Goal: Task Accomplishment & Management: Complete application form

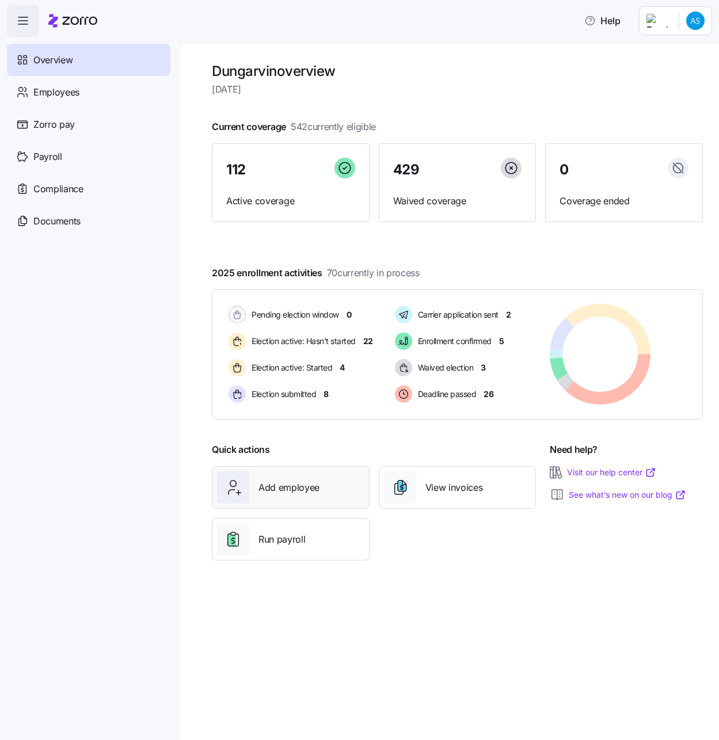
click at [296, 487] on span "Add employee" at bounding box center [288, 487] width 61 height 14
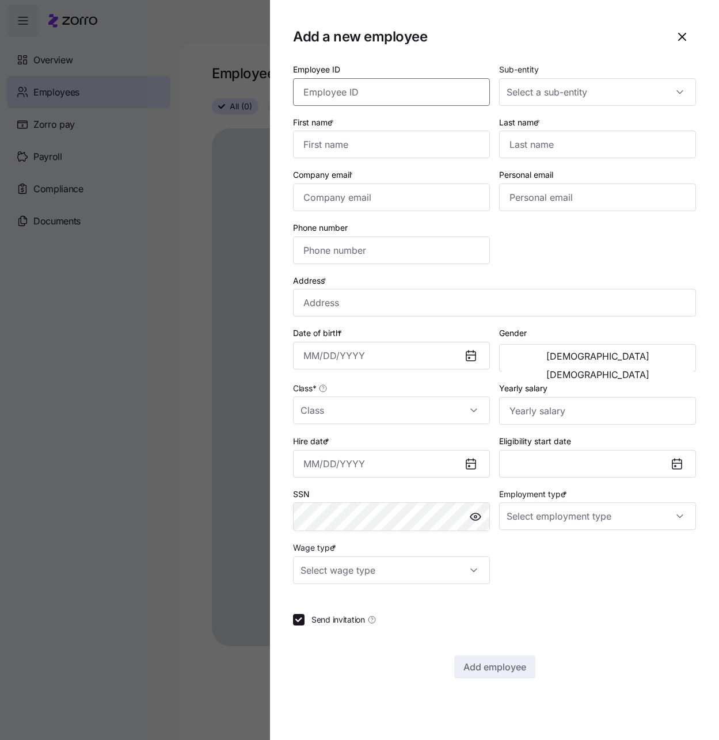
click at [428, 86] on input "Employee ID" at bounding box center [391, 92] width 197 height 28
paste input "358667"
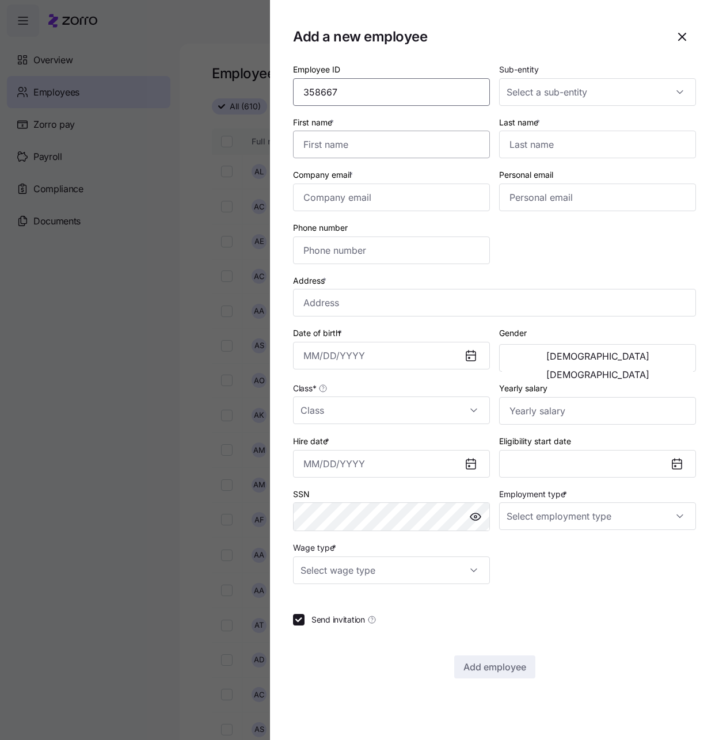
click at [368, 96] on input "358667" at bounding box center [391, 92] width 197 height 28
type input "358667"
click at [356, 144] on input "First name *" at bounding box center [391, 145] width 197 height 28
type input "[PERSON_NAME]"
click at [566, 150] on input "Last name *" at bounding box center [597, 145] width 197 height 28
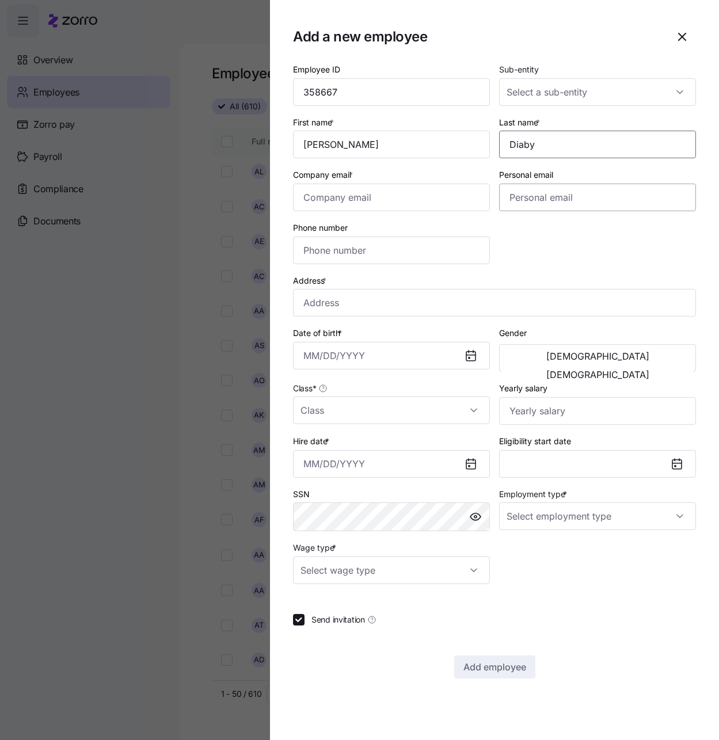
type input "Diaby"
click at [377, 190] on input "Company email *" at bounding box center [391, 198] width 197 height 28
paste input "[EMAIL_ADDRESS][DOMAIN_NAME]"
type input "[EMAIL_ADDRESS][DOMAIN_NAME]"
click at [406, 250] on input "Phone number" at bounding box center [391, 250] width 197 height 28
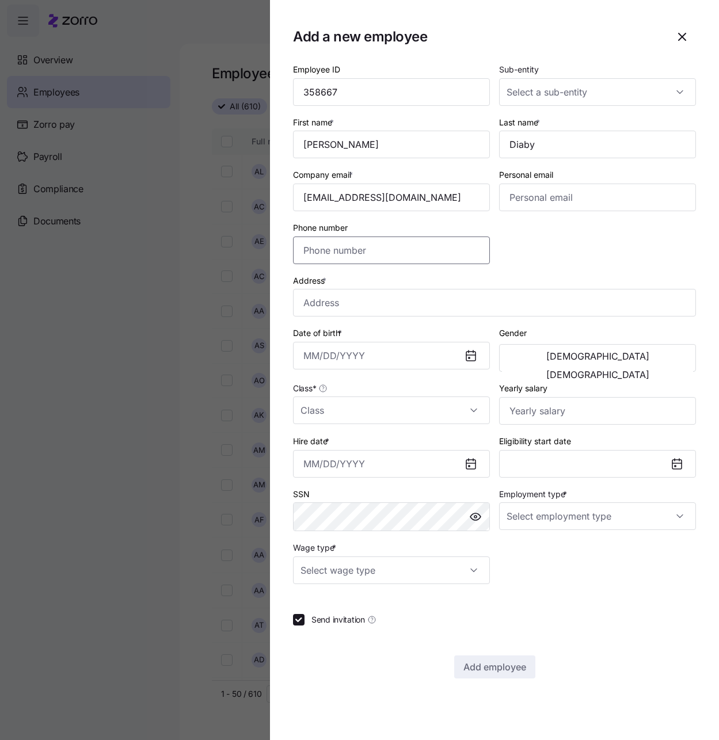
paste input "[PHONE_NUMBER]"
type input "[PHONE_NUMBER]"
click at [399, 292] on input "Address *" at bounding box center [494, 303] width 403 height 28
paste input "[STREET_ADDRESS]"
type input "[STREET_ADDRESS]"
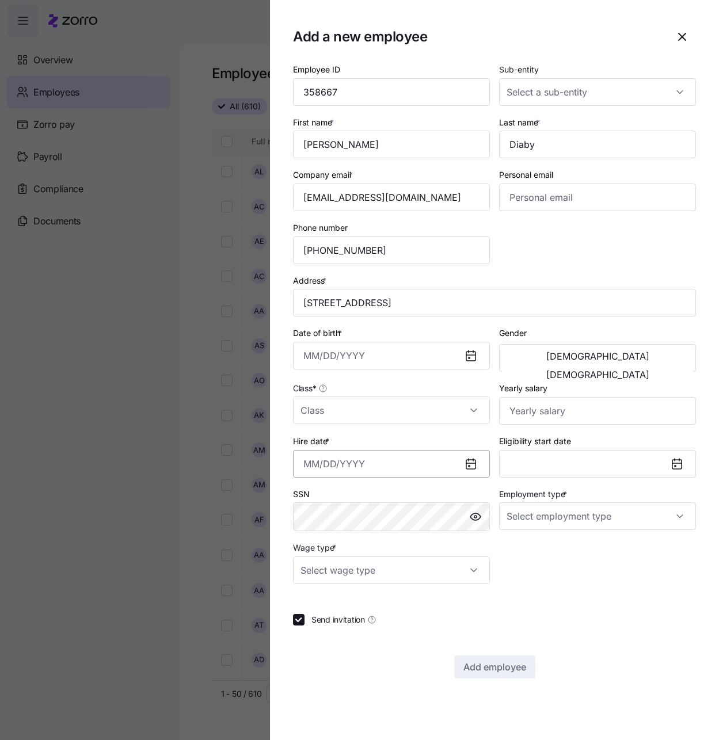
click at [322, 468] on input "Hire date *" at bounding box center [391, 464] width 197 height 28
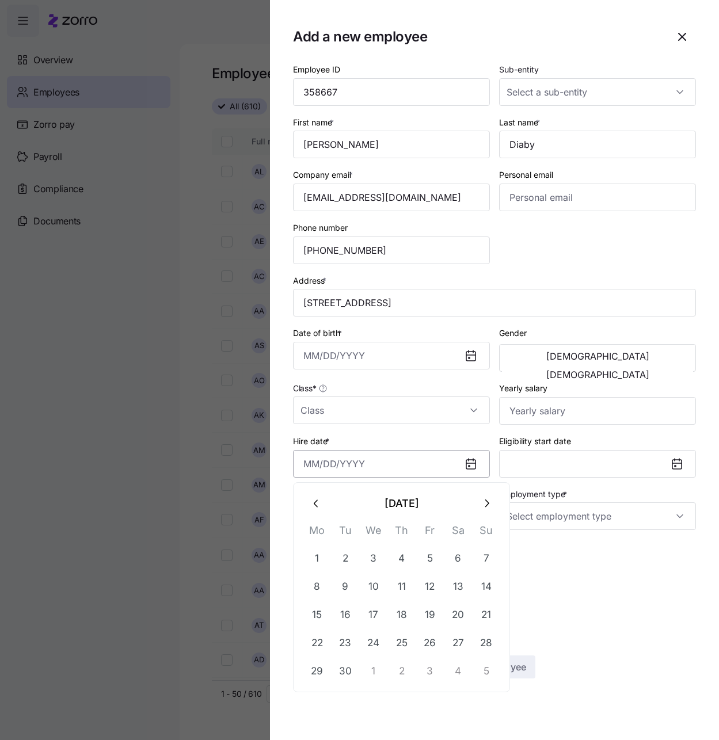
paste input "[DATE]"
type input "[DATE]"
click at [625, 686] on section "Add a new employee Employee ID 358667 Sub-entity First name * [PERSON_NAME] Las…" at bounding box center [494, 370] width 449 height 740
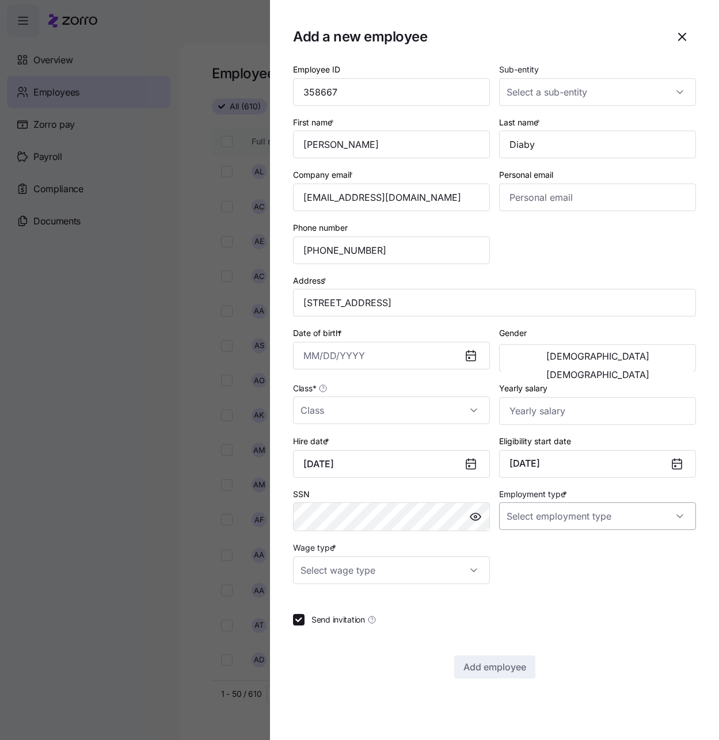
click at [663, 514] on input "Employment type *" at bounding box center [597, 516] width 197 height 28
click at [563, 545] on div "Full Time" at bounding box center [597, 551] width 188 height 24
type input "Full Time"
click at [299, 360] on input "Date of birth *" at bounding box center [391, 356] width 197 height 28
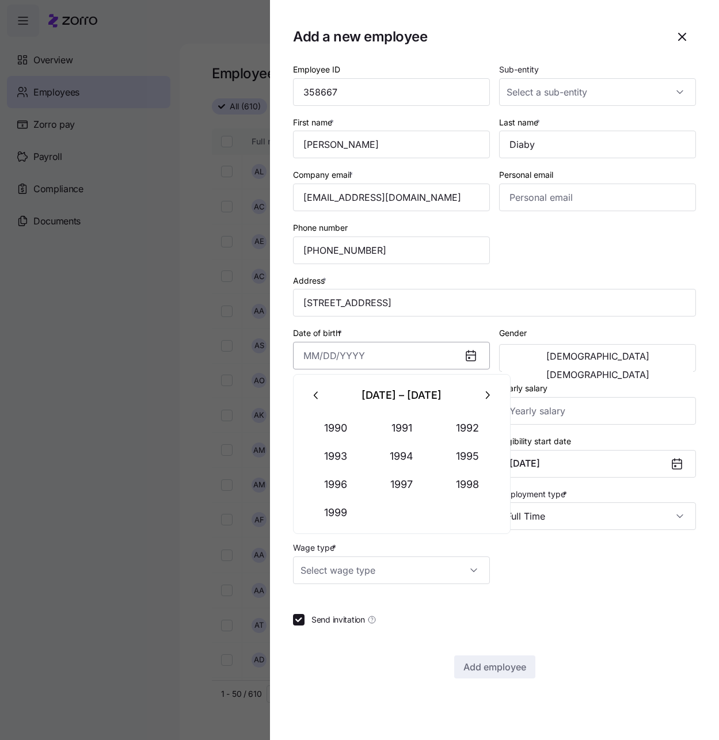
paste input "[DATE]"
type input "[DATE]"
click at [438, 324] on div "Date of birth * [DEMOGRAPHIC_DATA]" at bounding box center [391, 348] width 206 height 55
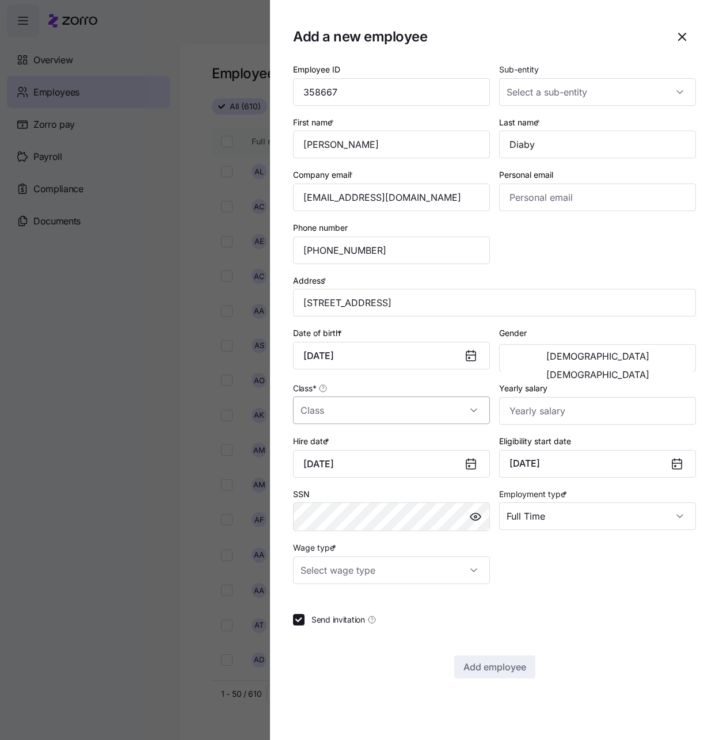
click at [480, 406] on input "Class *" at bounding box center [391, 410] width 197 height 28
click at [421, 435] on div "IN" at bounding box center [391, 445] width 188 height 24
type input "IN"
click at [628, 365] on button "[DEMOGRAPHIC_DATA]" at bounding box center [597, 374] width 191 height 18
click at [443, 576] on input "Wage type *" at bounding box center [391, 570] width 197 height 28
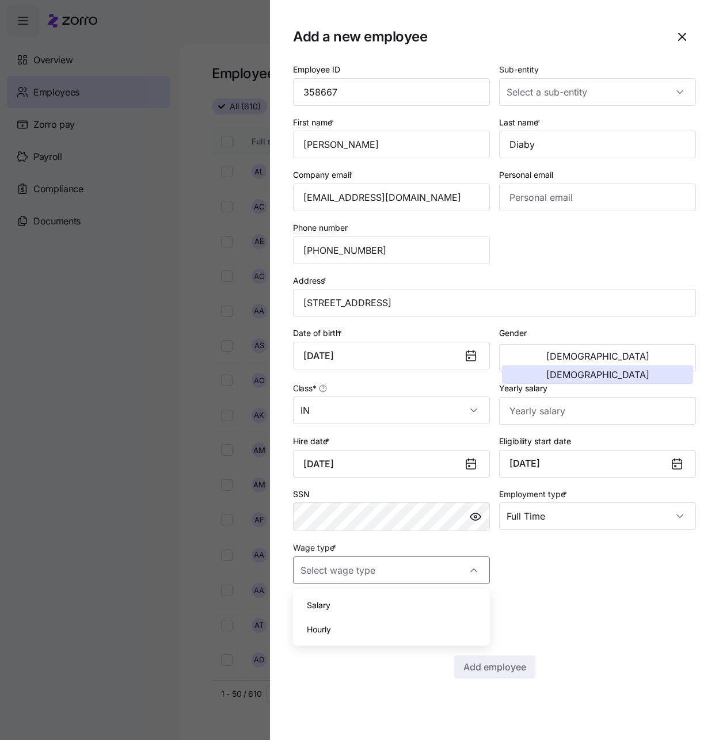
click at [369, 628] on div "Hourly" at bounding box center [391, 629] width 188 height 24
type input "Hourly"
click at [525, 413] on input "Yearly salary" at bounding box center [597, 411] width 197 height 28
type input "$23,400"
click at [607, 570] on div "Employee ID 358667 Sub-entity First name * [PERSON_NAME] Last name * Diaby Comp…" at bounding box center [494, 323] width 412 height 531
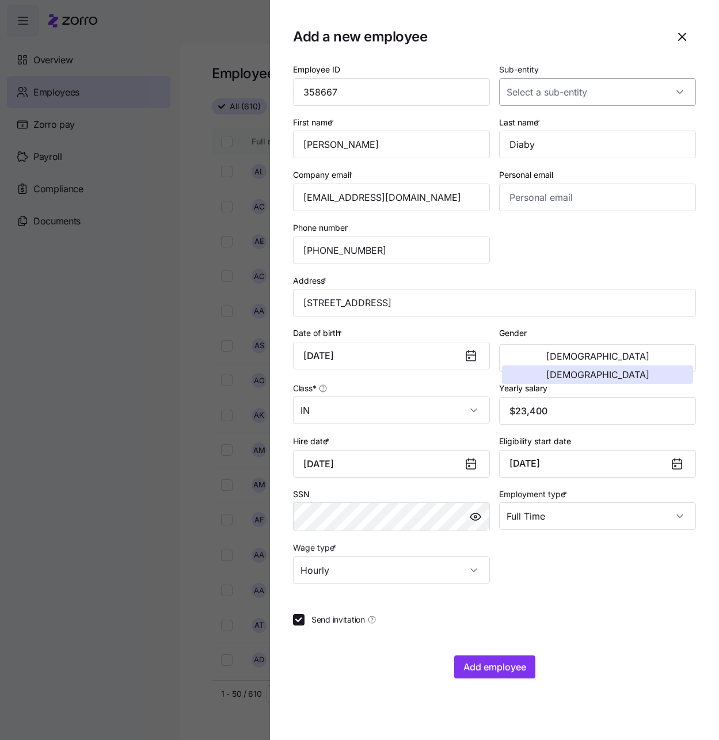
click at [652, 83] on input "Sub-entity" at bounding box center [597, 92] width 197 height 28
click at [621, 131] on div "Dungarvin [US_STATE] LLC" at bounding box center [597, 127] width 188 height 24
type input "Dungarvin [US_STATE] LLC"
click at [507, 673] on span "Add employee" at bounding box center [494, 667] width 63 height 14
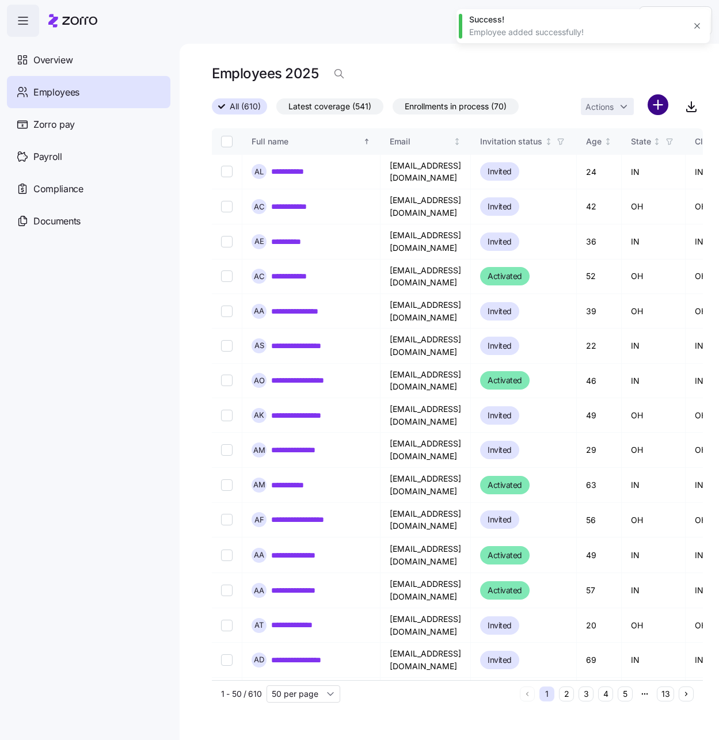
click at [663, 100] on html "**********" at bounding box center [359, 366] width 719 height 733
click at [598, 154] on span "Add a new employee" at bounding box center [620, 154] width 77 height 12
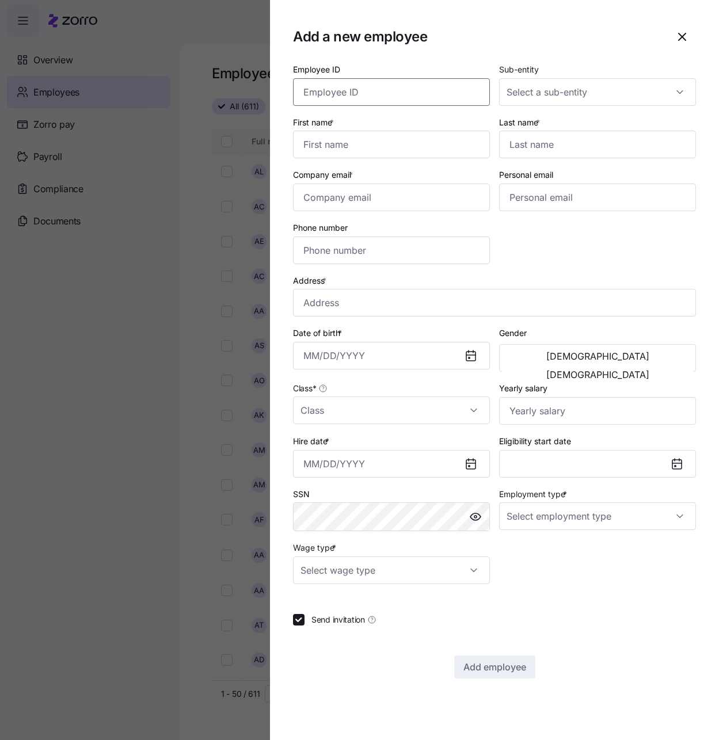
click at [381, 86] on input "Employee ID" at bounding box center [391, 92] width 197 height 28
paste input "358670"
type input "358670"
click at [636, 92] on input "Sub-entity" at bounding box center [597, 92] width 197 height 28
click at [608, 125] on div "Dungarvin [US_STATE] LLC" at bounding box center [597, 127] width 188 height 24
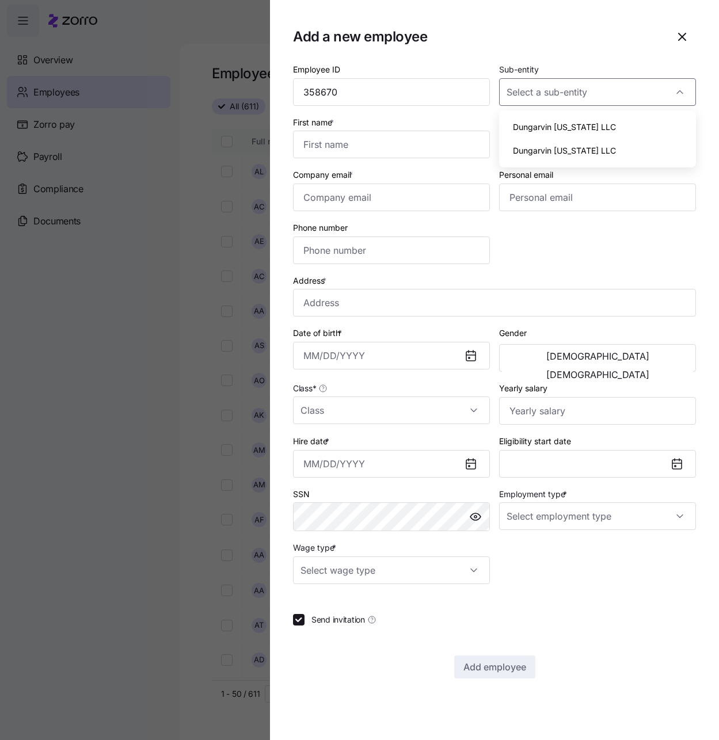
type input "Dungarvin [US_STATE] LLC"
click at [447, 403] on input "Class *" at bounding box center [391, 410] width 197 height 28
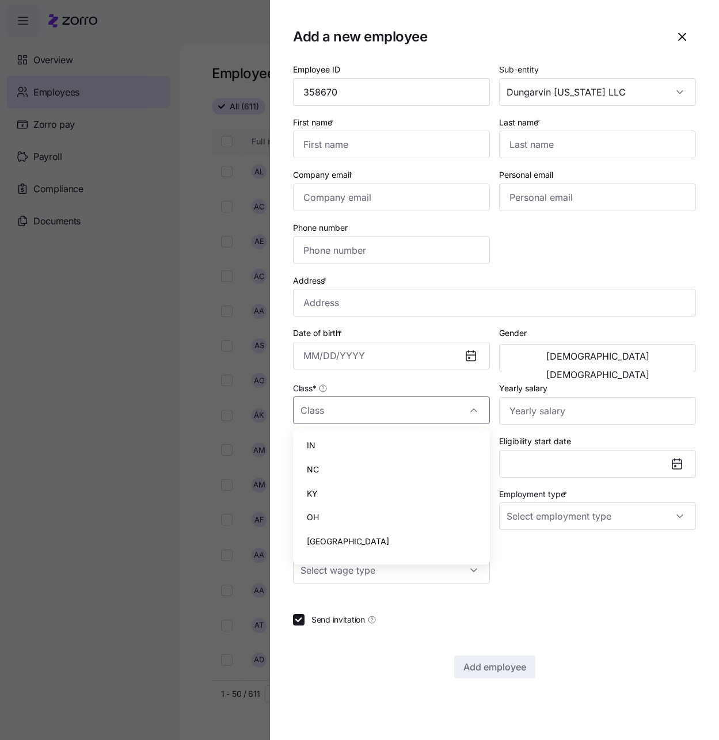
click at [383, 439] on div "IN" at bounding box center [391, 445] width 188 height 24
type input "IN"
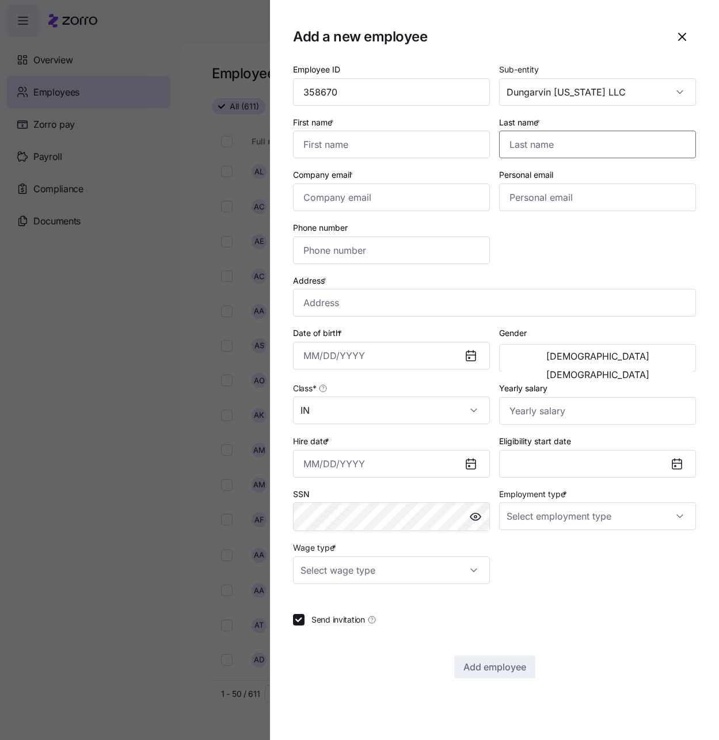
click at [537, 142] on input "Last name *" at bounding box center [597, 145] width 197 height 28
paste input "[PERSON_NAME]"
type input "[PERSON_NAME]"
click at [440, 133] on input "First name *" at bounding box center [391, 145] width 197 height 28
paste input "[PERSON_NAME]"
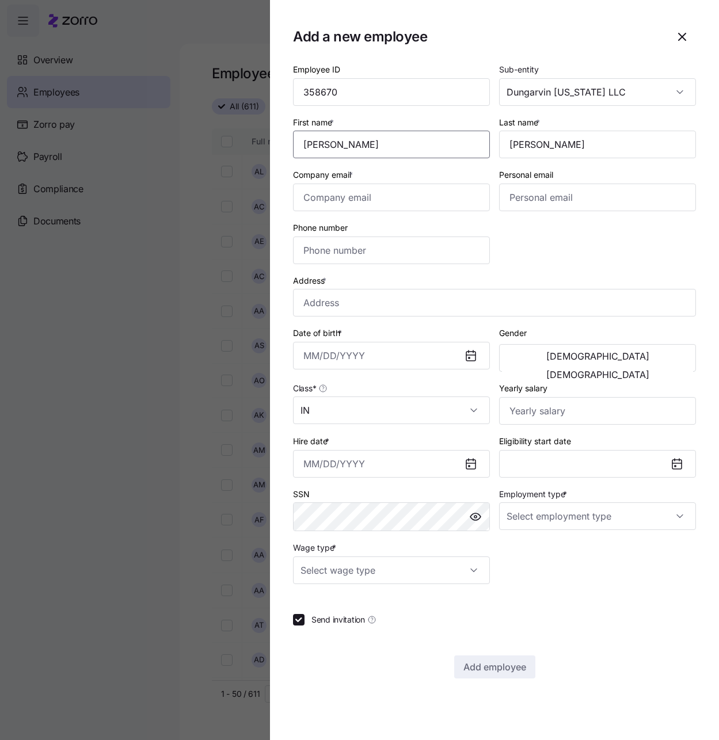
type input "[PERSON_NAME]"
click at [384, 194] on input "Company email *" at bounding box center [391, 198] width 197 height 28
paste input "[EMAIL_ADDRESS][DOMAIN_NAME]"
type input "[EMAIL_ADDRESS][DOMAIN_NAME]"
click at [424, 245] on input "Phone number" at bounding box center [391, 250] width 197 height 28
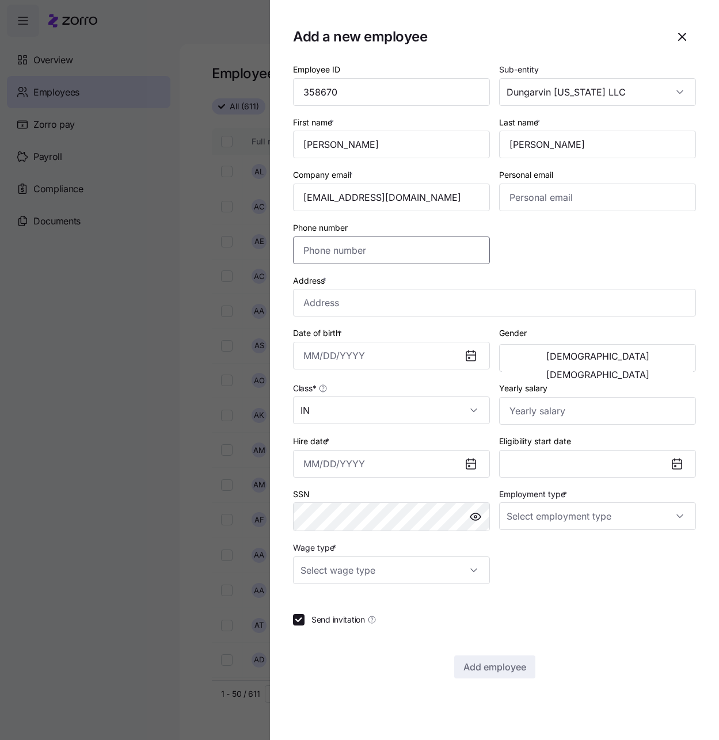
paste input "[PHONE_NUMBER]"
type input "[PHONE_NUMBER]"
click at [479, 293] on input "Address *" at bounding box center [494, 303] width 403 height 28
paste input "[STREET_ADDRESS]"
click at [397, 297] on input "[STREET_ADDRESS]" at bounding box center [494, 303] width 403 height 28
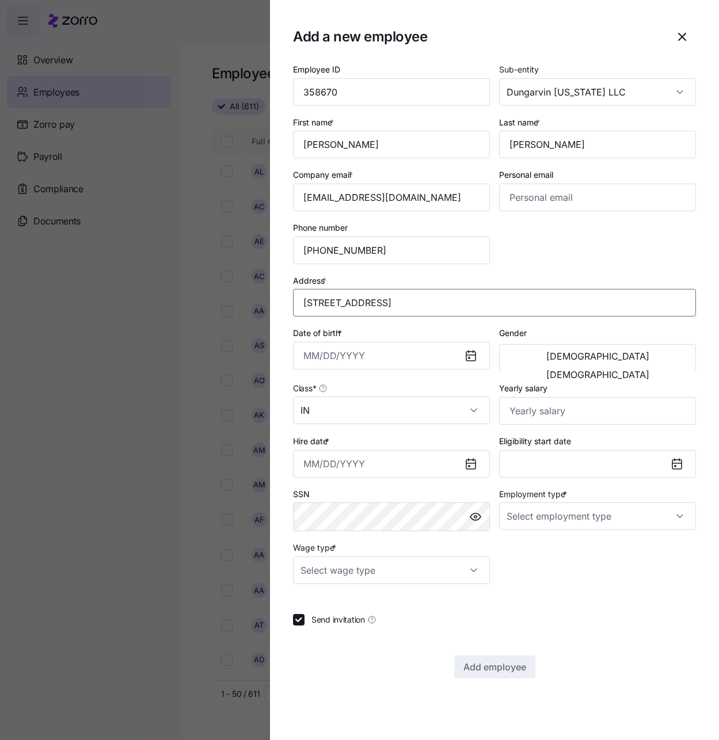
click at [388, 305] on input "[STREET_ADDRESS]" at bounding box center [494, 303] width 403 height 28
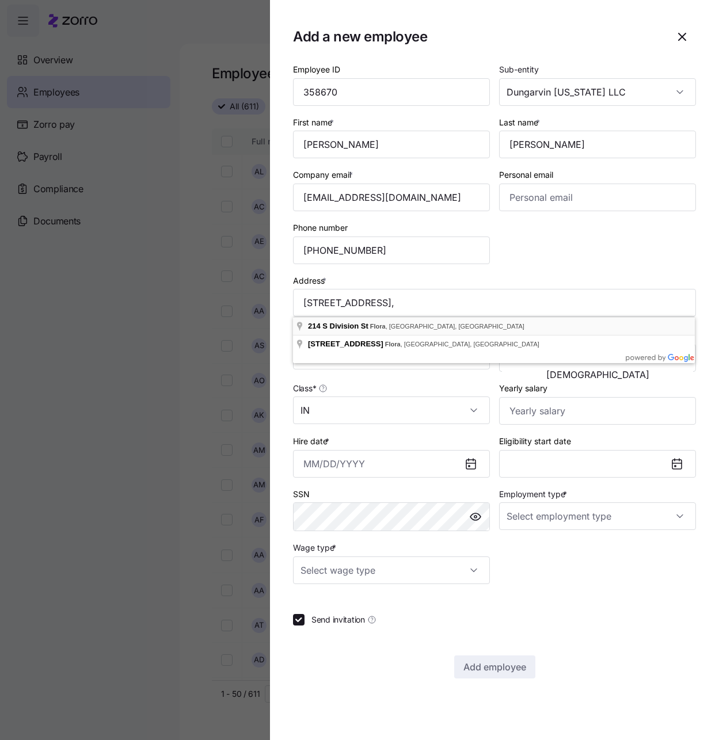
type input "[STREET_ADDRESS]"
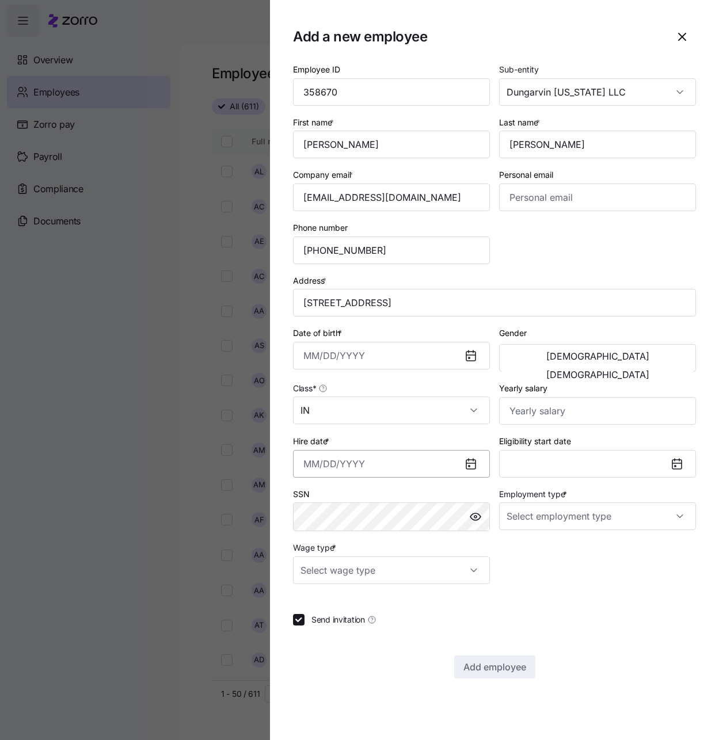
click at [316, 457] on input "Hire date *" at bounding box center [391, 464] width 197 height 28
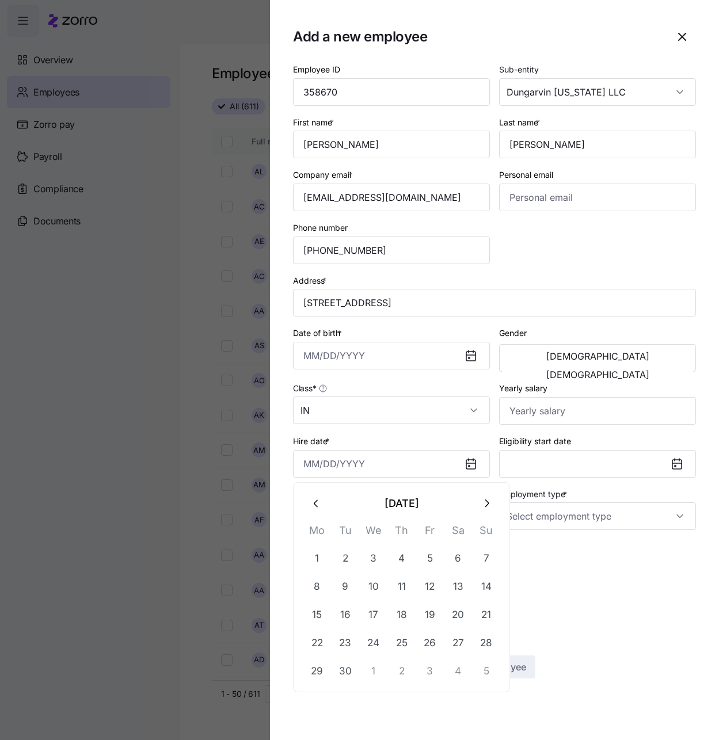
paste input "[DATE]"
type input "[DATE]"
click at [586, 559] on div "Employee ID 358670 Sub-entity Dungarvin [US_STATE] LLC First name * [PERSON_NAM…" at bounding box center [494, 323] width 412 height 531
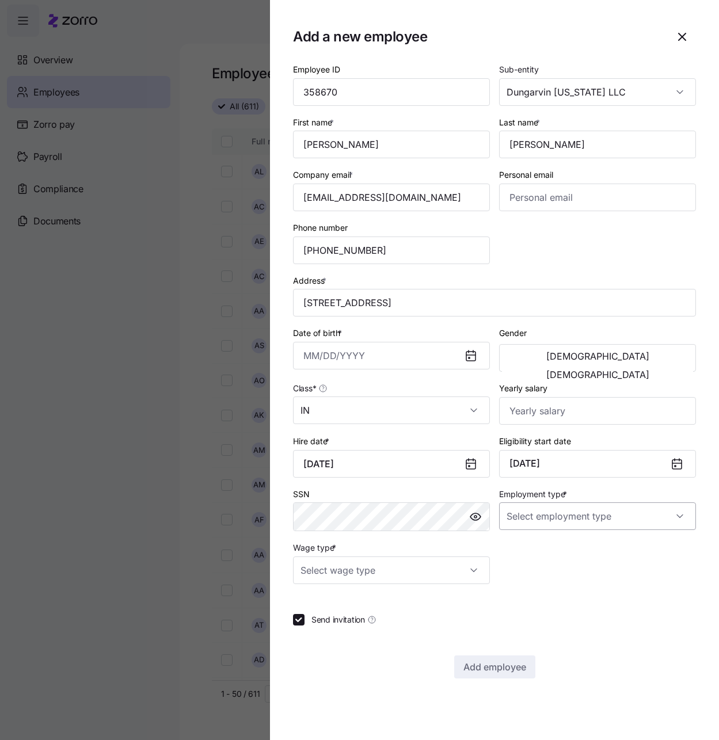
click at [633, 510] on input "Employment type *" at bounding box center [597, 516] width 197 height 28
click at [547, 553] on div "Full Time" at bounding box center [597, 551] width 188 height 24
type input "Full Time"
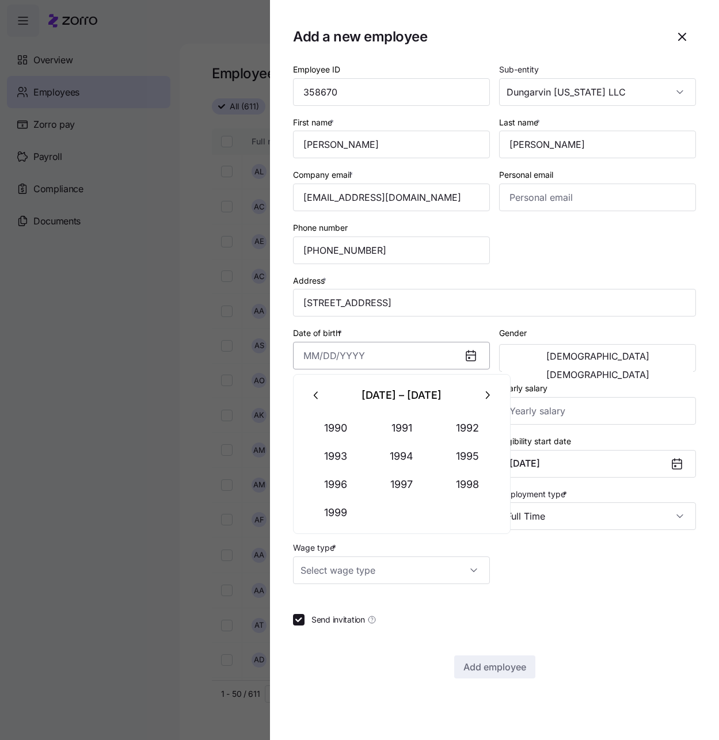
click at [310, 357] on input "Date of birth *" at bounding box center [391, 356] width 197 height 28
paste input "[DATE]"
type input "[DATE]"
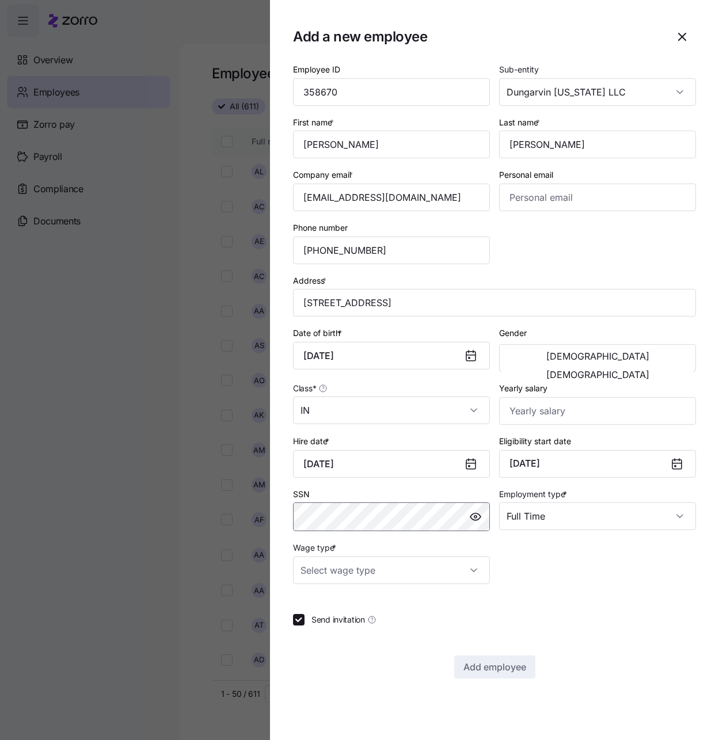
click at [305, 514] on body "**********" at bounding box center [359, 366] width 719 height 733
click at [596, 580] on div "Employee ID 358670 Sub-entity Dungarvin [US_STATE] LLC First name * [PERSON_NAM…" at bounding box center [494, 323] width 412 height 531
click at [525, 407] on input "Yearly salary" at bounding box center [597, 411] width 197 height 28
type input "$31,824"
click at [460, 571] on input "Wage type *" at bounding box center [391, 570] width 197 height 28
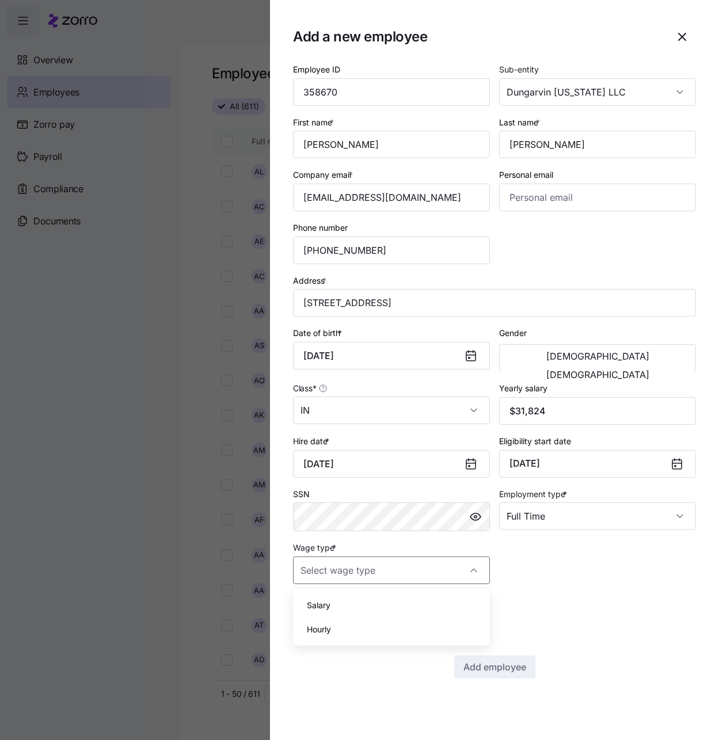
click at [376, 625] on div "Hourly" at bounding box center [391, 629] width 188 height 24
type input "Hourly"
click at [641, 365] on button "[DEMOGRAPHIC_DATA]" at bounding box center [597, 374] width 191 height 18
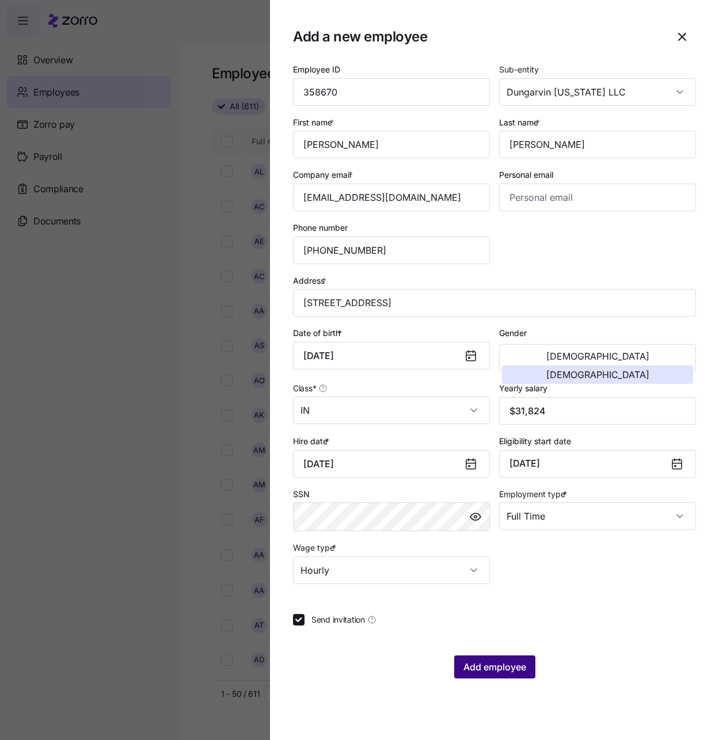
click at [511, 673] on span "Add employee" at bounding box center [494, 667] width 63 height 14
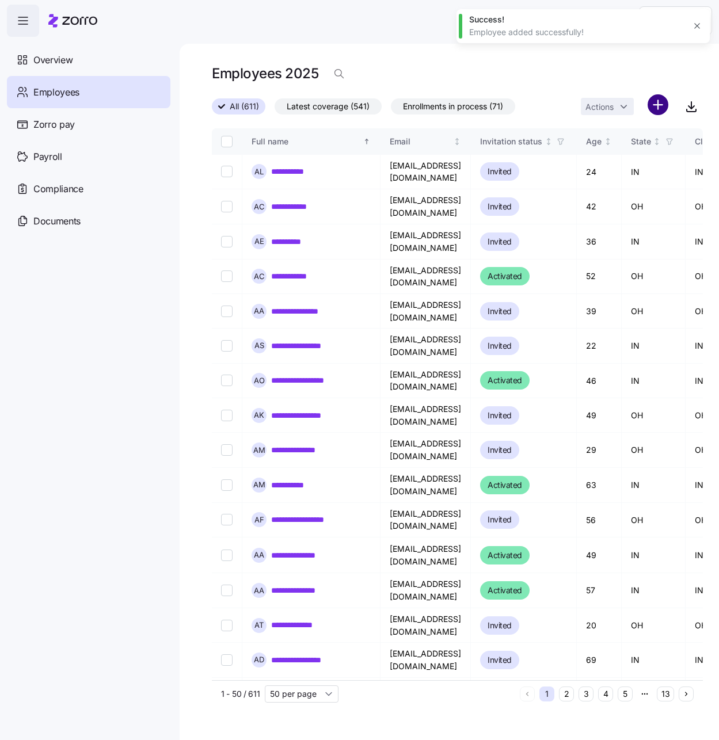
click at [660, 102] on html "**********" at bounding box center [359, 366] width 719 height 733
click at [599, 159] on span "Add a new employee" at bounding box center [620, 154] width 77 height 12
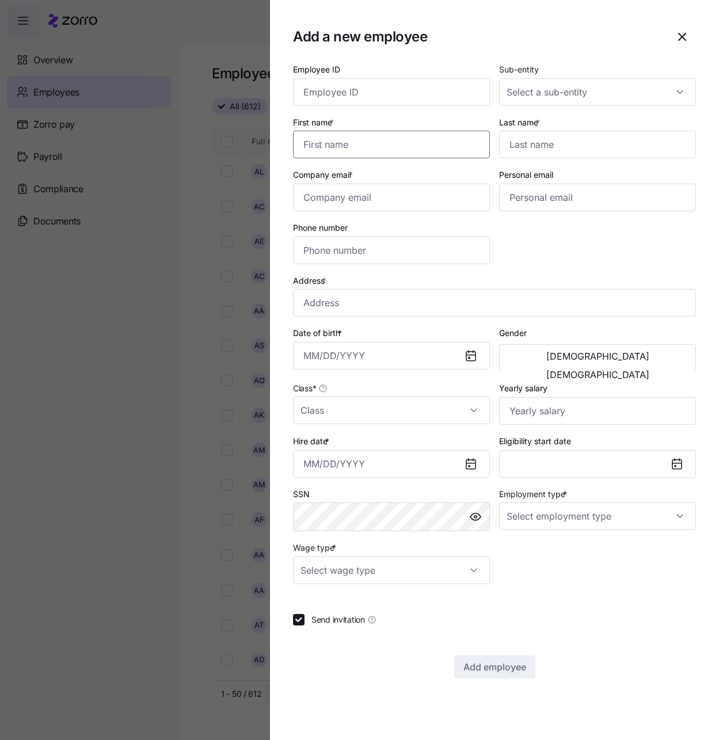
click at [427, 138] on input "First name *" at bounding box center [391, 145] width 197 height 28
paste input "[PERSON_NAME]"
type input "[PERSON_NAME]"
drag, startPoint x: 536, startPoint y: 135, endPoint x: 552, endPoint y: 129, distance: 17.3
click at [536, 136] on input "Last name *" at bounding box center [597, 145] width 197 height 28
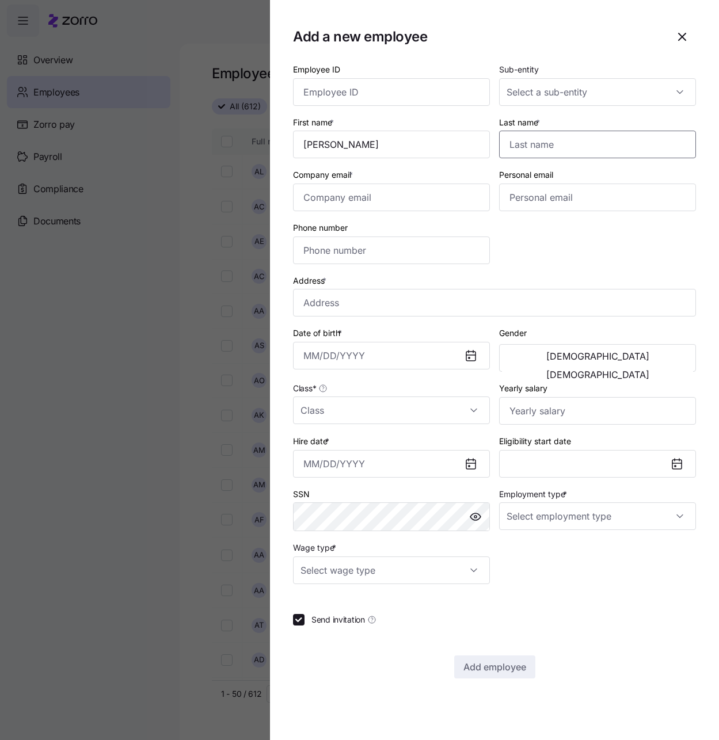
paste input "[PERSON_NAME]"
type input "[PERSON_NAME]"
click at [606, 83] on input "Sub-entity" at bounding box center [597, 92] width 197 height 28
click at [571, 119] on div "Dungarvin [US_STATE] LLC" at bounding box center [597, 127] width 188 height 24
type input "Dungarvin [US_STATE] LLC"
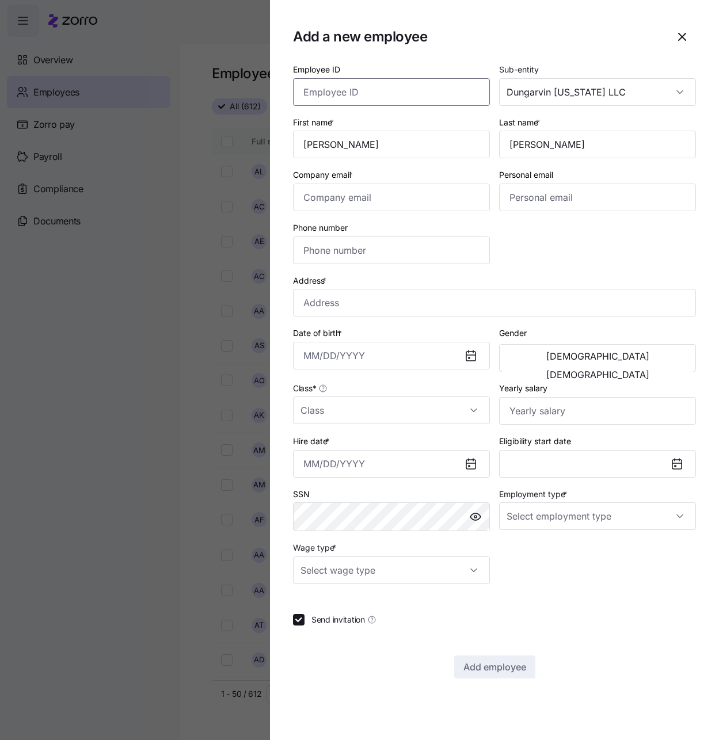
click at [349, 87] on input "Employee ID" at bounding box center [391, 92] width 197 height 28
paste input "358670"
type input "358670"
click at [371, 297] on input "Address *" at bounding box center [494, 303] width 403 height 28
paste input "[STREET_ADDRESS][PERSON_NAME]"
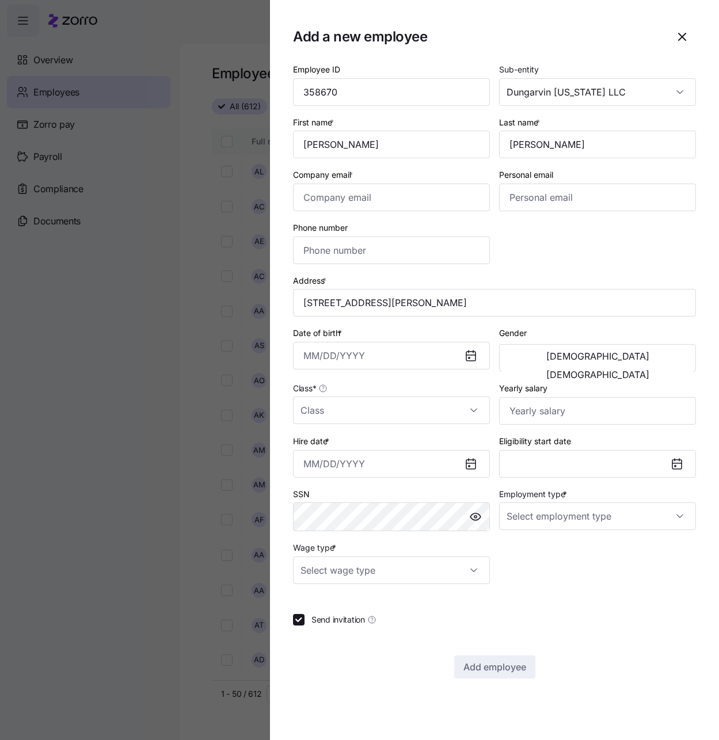
type input "[STREET_ADDRESS][PERSON_NAME]"
click at [345, 259] on input "Phone number" at bounding box center [391, 250] width 197 height 28
paste input "[PHONE_NUMBER]"
type input "[PHONE_NUMBER]"
click at [373, 190] on input "Company email *" at bounding box center [391, 198] width 197 height 28
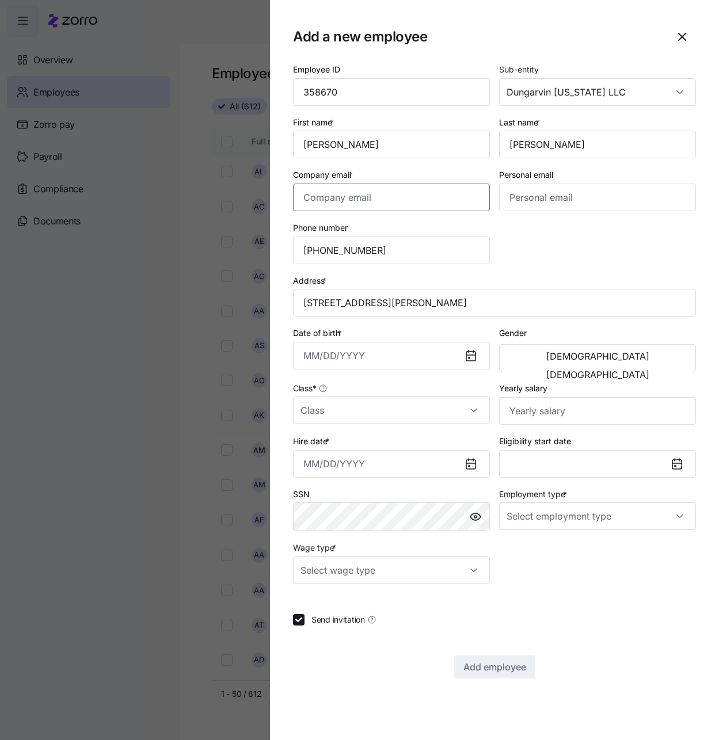
paste input "[EMAIL_ADDRESS][PERSON_NAME][DOMAIN_NAME]"
type input "[EMAIL_ADDRESS][PERSON_NAME][DOMAIN_NAME]"
click at [313, 455] on input "Hire date *" at bounding box center [391, 464] width 197 height 28
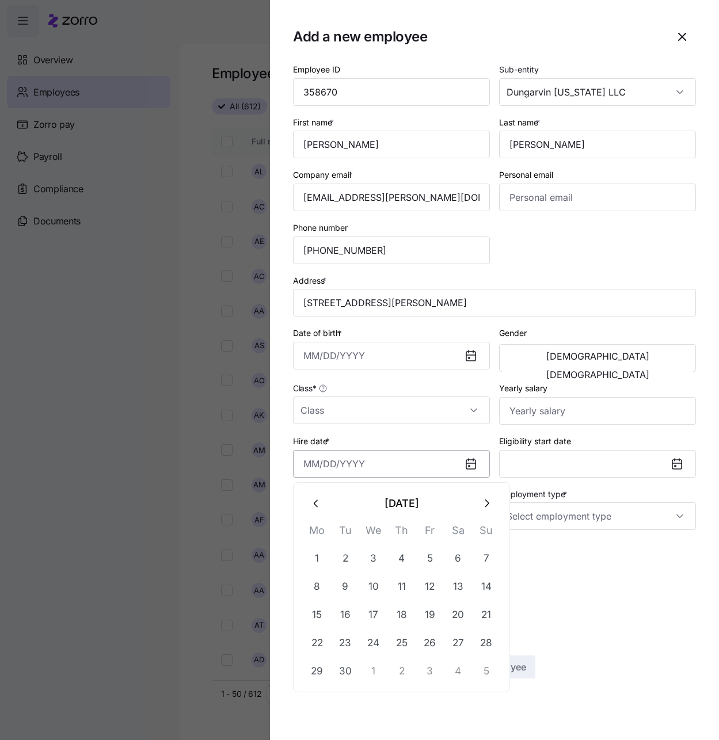
paste input "[DATE]"
type input "[DATE]"
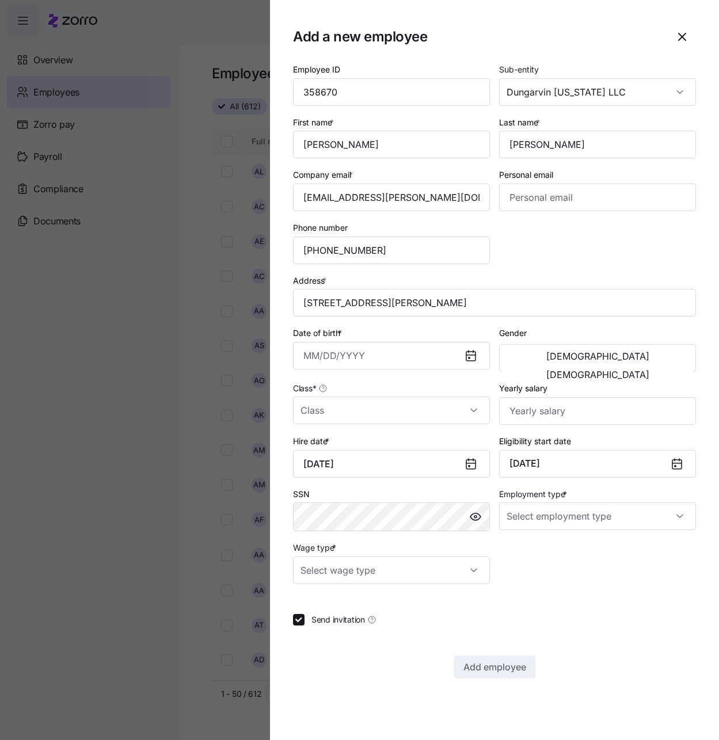
click at [579, 579] on div "Employee ID 358670 Sub-entity Dungarvin [US_STATE] LLC First name * [PERSON_NAM…" at bounding box center [494, 323] width 412 height 531
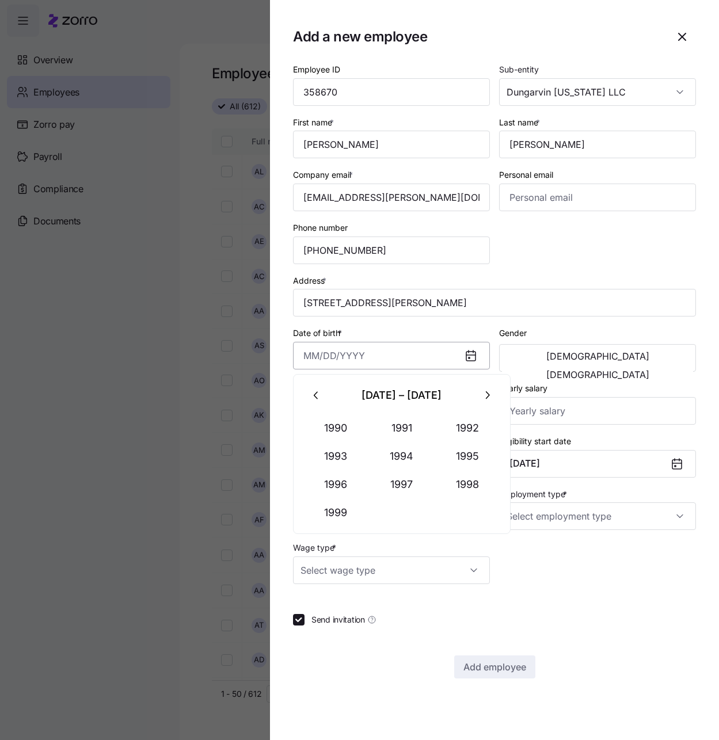
click at [314, 361] on input "Date of birth *" at bounding box center [391, 356] width 197 height 28
paste input "[DATE]"
type input "[DATE]"
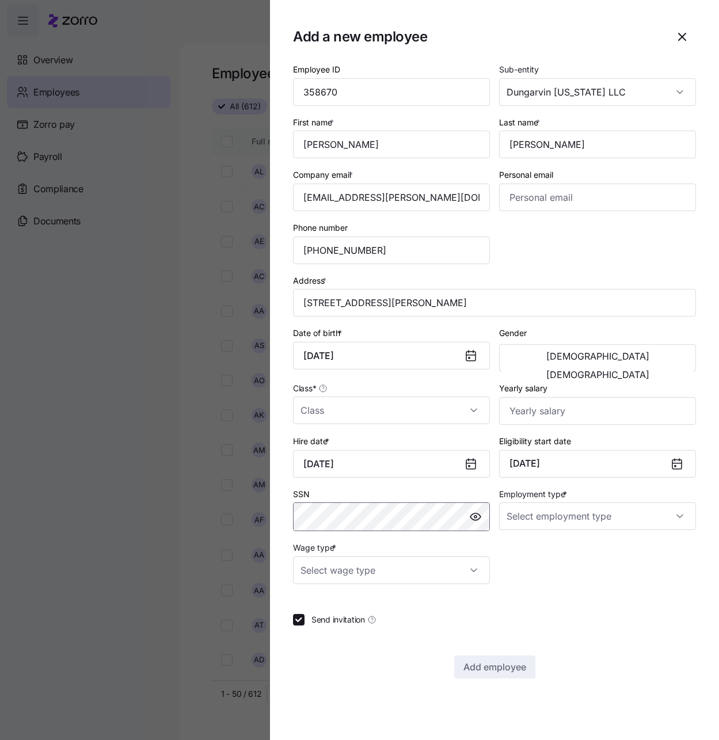
click at [303, 511] on body "**********" at bounding box center [359, 366] width 719 height 733
click at [467, 400] on input "Class *" at bounding box center [391, 410] width 197 height 28
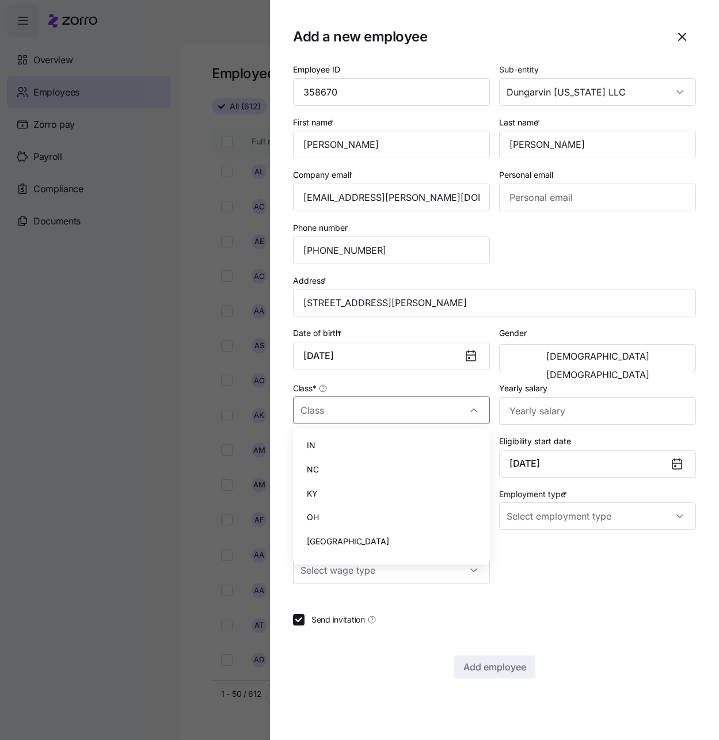
click at [419, 436] on div "IN" at bounding box center [391, 445] width 188 height 24
type input "IN"
click at [641, 365] on button "[DEMOGRAPHIC_DATA]" at bounding box center [597, 374] width 191 height 18
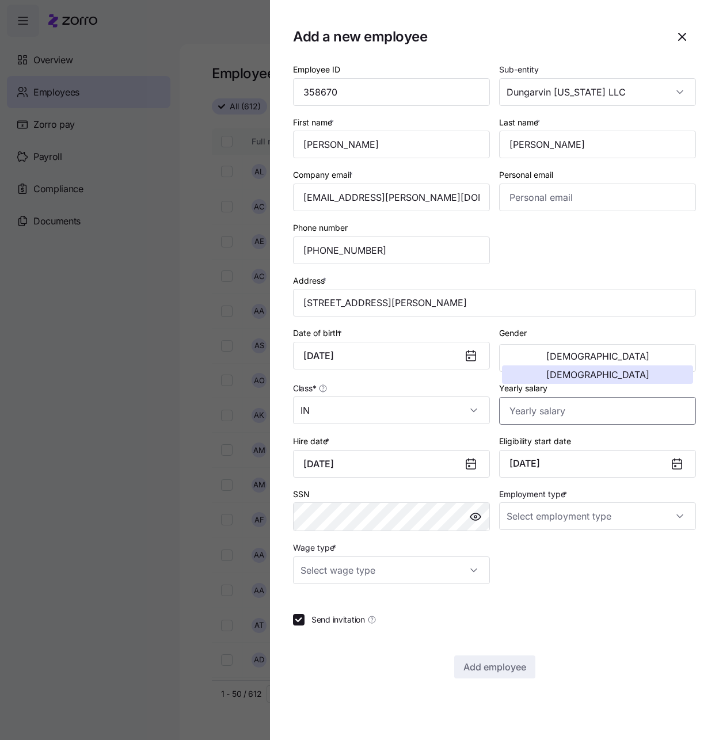
click at [592, 397] on input "Yearly salary" at bounding box center [597, 411] width 197 height 28
type input "$32,760"
click at [655, 509] on input "Employment type *" at bounding box center [597, 516] width 197 height 28
click at [593, 543] on div "Full Time" at bounding box center [597, 551] width 188 height 24
type input "Full Time"
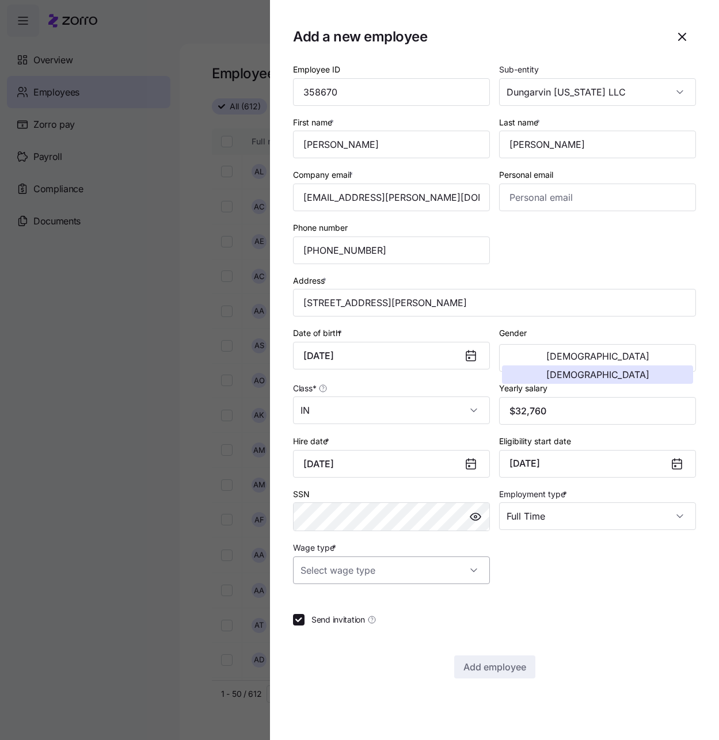
click at [379, 567] on input "Wage type *" at bounding box center [391, 570] width 197 height 28
click at [361, 633] on div "Hourly" at bounding box center [391, 629] width 188 height 24
type input "Hourly"
click at [505, 662] on span "Add employee" at bounding box center [494, 667] width 63 height 14
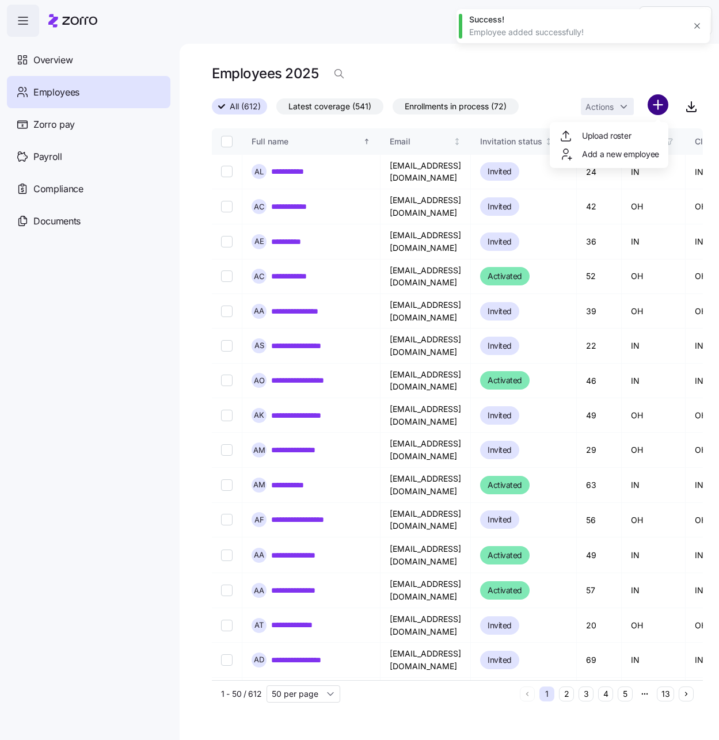
click at [656, 101] on html "**********" at bounding box center [359, 366] width 719 height 733
click at [656, 106] on html "**********" at bounding box center [359, 366] width 719 height 733
click at [611, 154] on span "Add a new employee" at bounding box center [620, 154] width 77 height 12
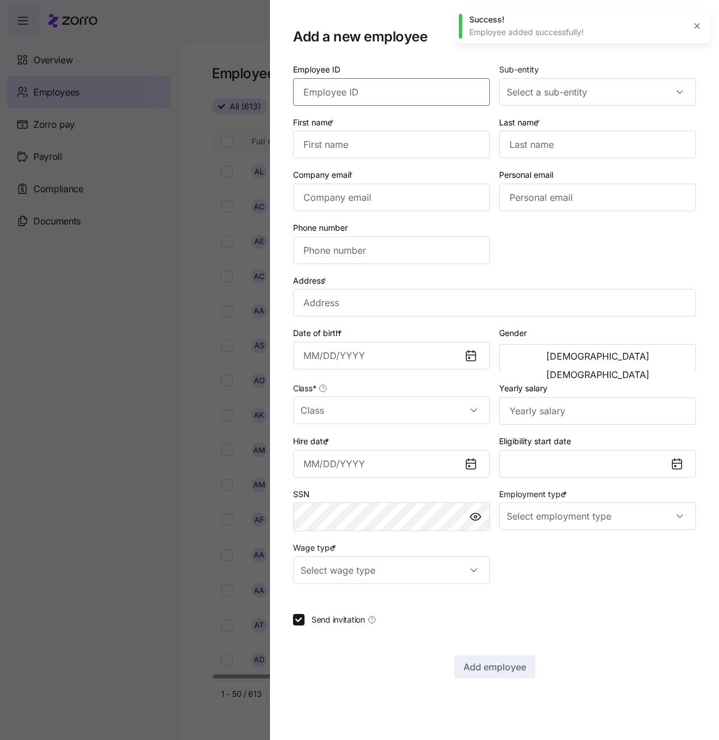
click at [361, 83] on input "Employee ID" at bounding box center [391, 92] width 197 height 28
paste input "358666"
click at [361, 94] on input "358666" at bounding box center [391, 92] width 197 height 28
click at [358, 90] on input "358666" at bounding box center [391, 92] width 197 height 28
type input "358666"
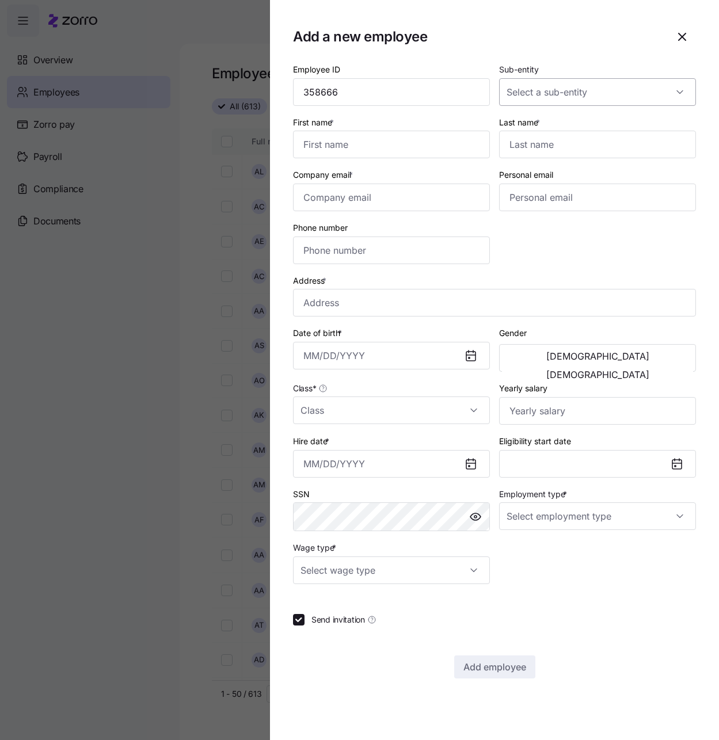
click at [679, 81] on input "Sub-entity" at bounding box center [597, 92] width 197 height 28
click at [582, 129] on span "Dungarvin [US_STATE] LLC" at bounding box center [564, 127] width 103 height 13
click at [556, 139] on div "Dungarvin [US_STATE] LLC" at bounding box center [597, 151] width 188 height 24
paste input "[PERSON_NAME]"
type input "Dungarvin [US_STATE] LLC"
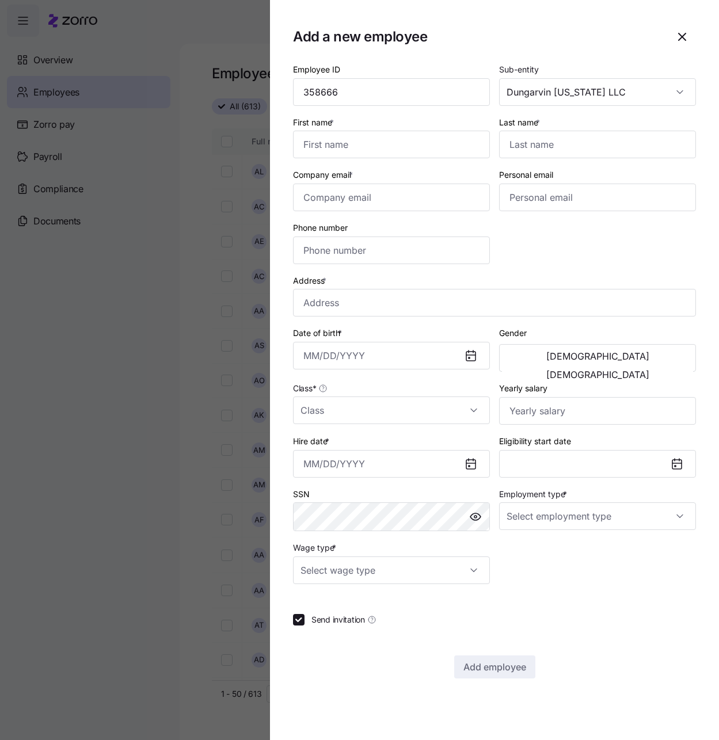
click at [0, 0] on div "Dungarvin [US_STATE] LLC" at bounding box center [0, 0] width 0 height 0
paste input "[PERSON_NAME]"
type input "[PERSON_NAME]"
click at [579, 124] on span "Dungarvin [US_STATE] LLC" at bounding box center [564, 127] width 103 height 13
type input "Dungarvin [US_STATE] LLC"
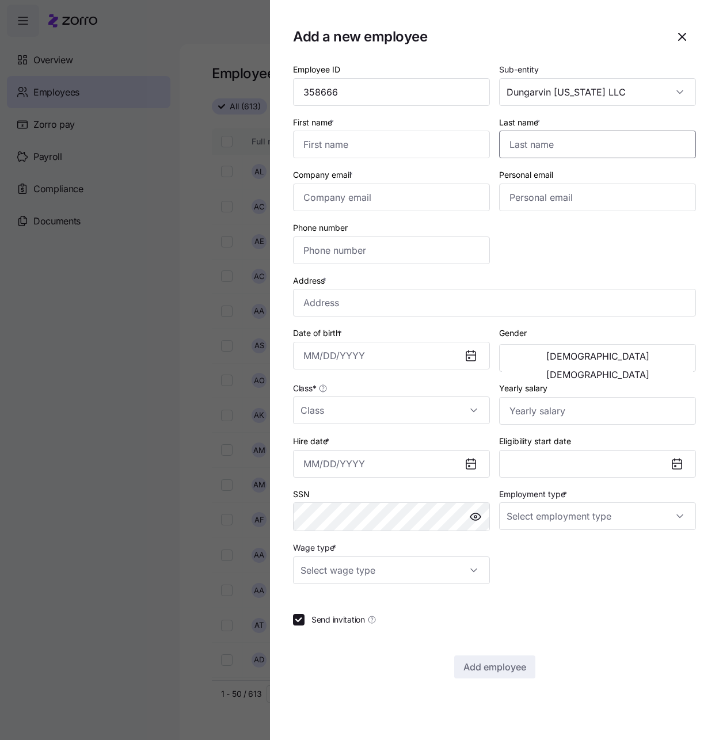
click at [547, 147] on input "Last name *" at bounding box center [597, 145] width 197 height 28
paste input "[PERSON_NAME]"
type input "[PERSON_NAME]"
click at [337, 148] on input "First name *" at bounding box center [391, 145] width 197 height 28
paste input "[PERSON_NAME]"
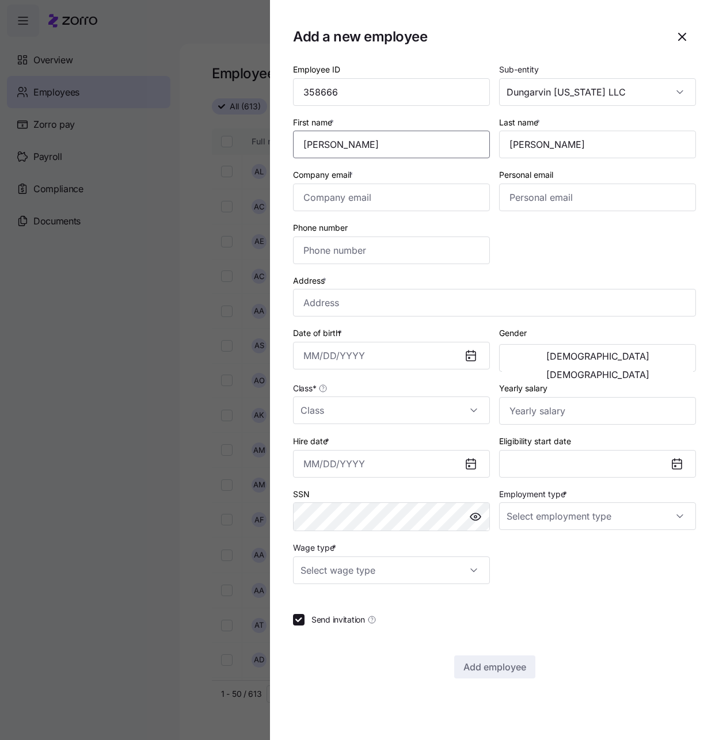
type input "[PERSON_NAME]"
click at [356, 190] on input "Company email *" at bounding box center [391, 198] width 197 height 28
paste input "[EMAIL_ADDRESS][DOMAIN_NAME]"
type input "[EMAIL_ADDRESS][DOMAIN_NAME]"
click at [393, 249] on input "Phone number" at bounding box center [391, 250] width 197 height 28
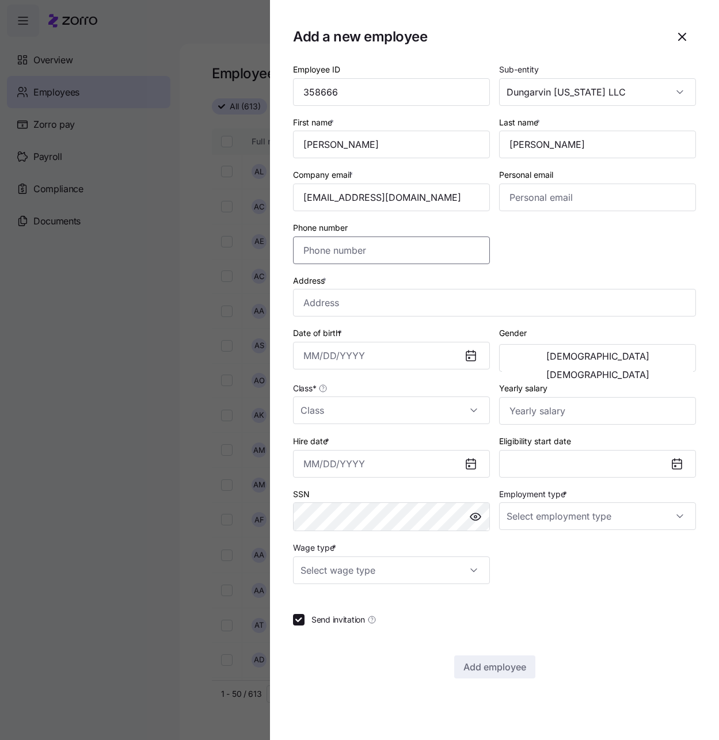
paste input "[PHONE_NUMBER]"
type input "[PHONE_NUMBER]"
click at [410, 306] on input "Address *" at bounding box center [494, 303] width 403 height 28
paste input "[STREET_ADDRESS]"
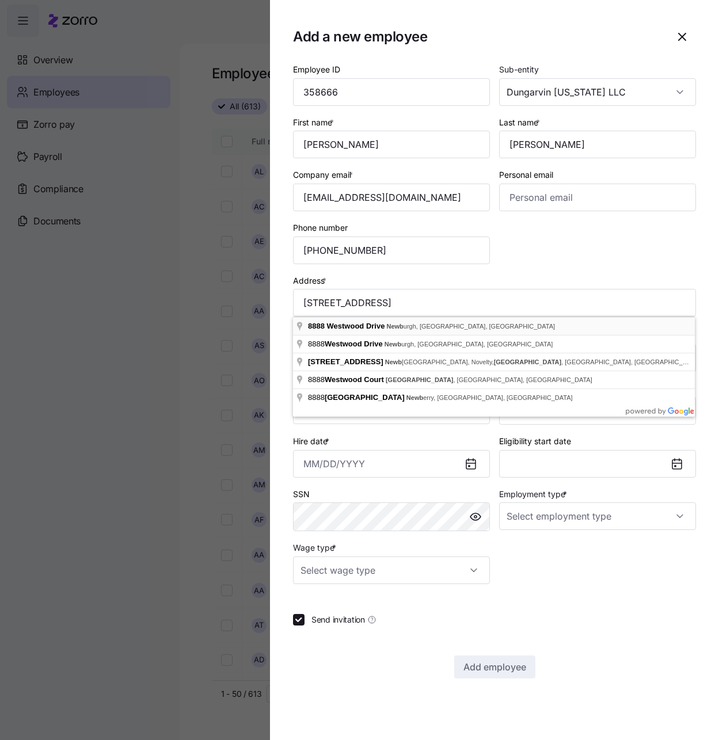
type input "[STREET_ADDRESS][PERSON_NAME]"
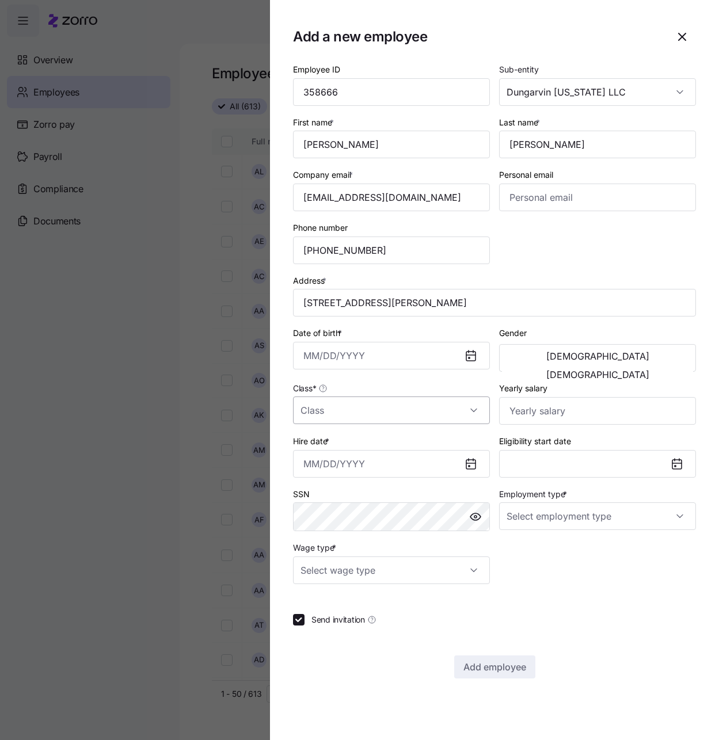
click at [462, 419] on input "Class *" at bounding box center [391, 410] width 197 height 28
click at [391, 441] on div "IN" at bounding box center [391, 445] width 188 height 24
type input "IN"
click at [651, 507] on input "Employment type *" at bounding box center [597, 516] width 197 height 28
click at [540, 551] on span "Full Time" at bounding box center [529, 551] width 33 height 13
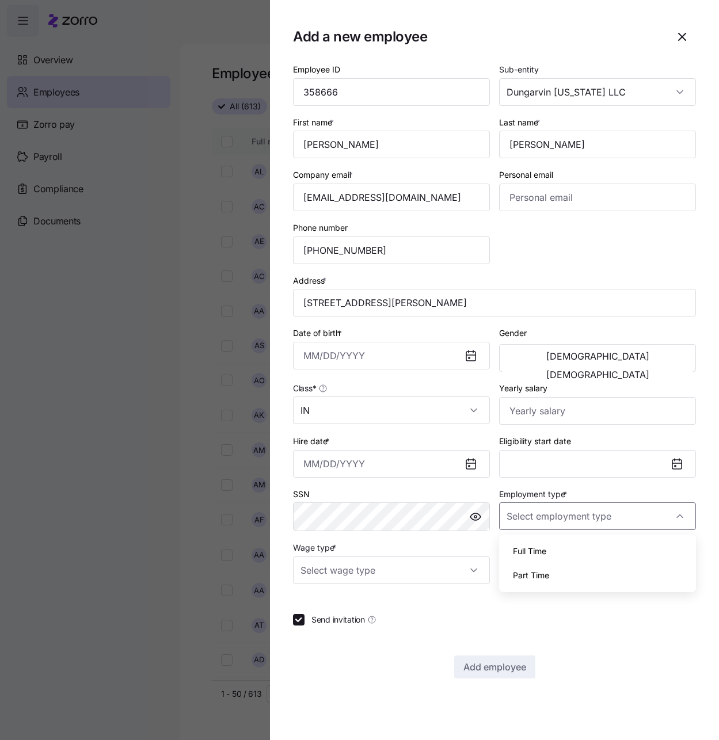
type input "Full Time"
click at [310, 456] on input "Hire date *" at bounding box center [391, 464] width 197 height 28
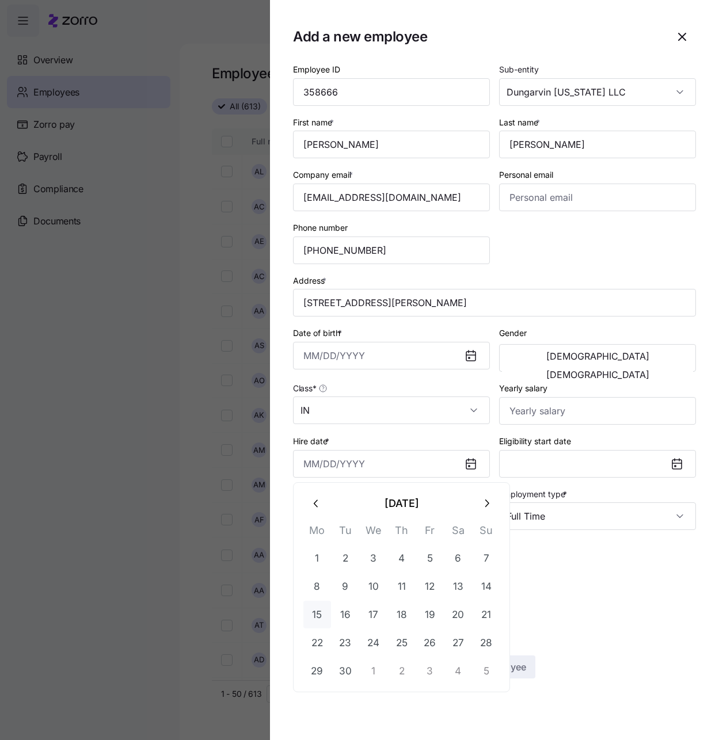
click at [321, 608] on button "15" at bounding box center [317, 615] width 28 height 28
type input "[DATE]"
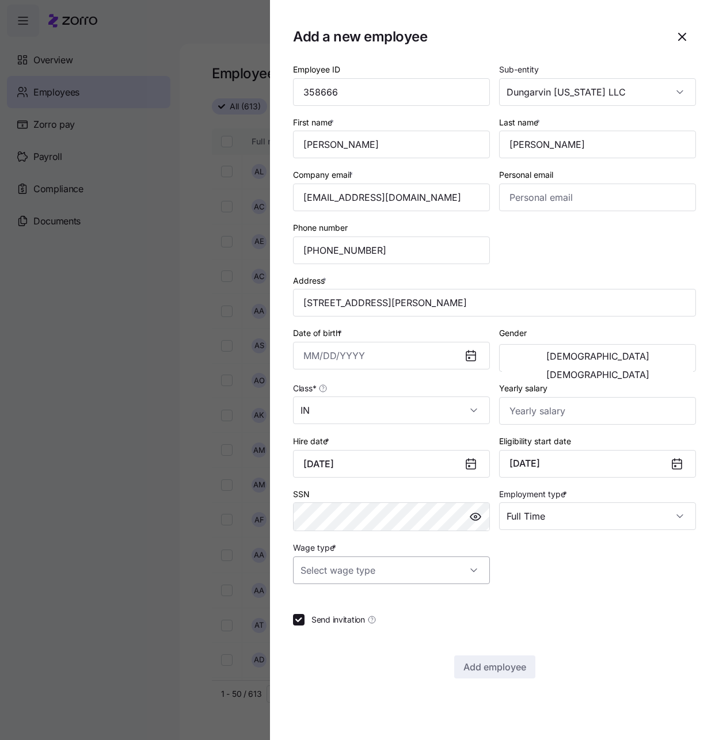
click at [460, 563] on body "**********" at bounding box center [359, 366] width 719 height 733
click at [475, 564] on input "Wage type *" at bounding box center [391, 570] width 197 height 28
click at [374, 605] on div "Salary" at bounding box center [391, 605] width 188 height 24
type input "Salary"
click at [548, 411] on input "Yearly salary" at bounding box center [597, 411] width 197 height 28
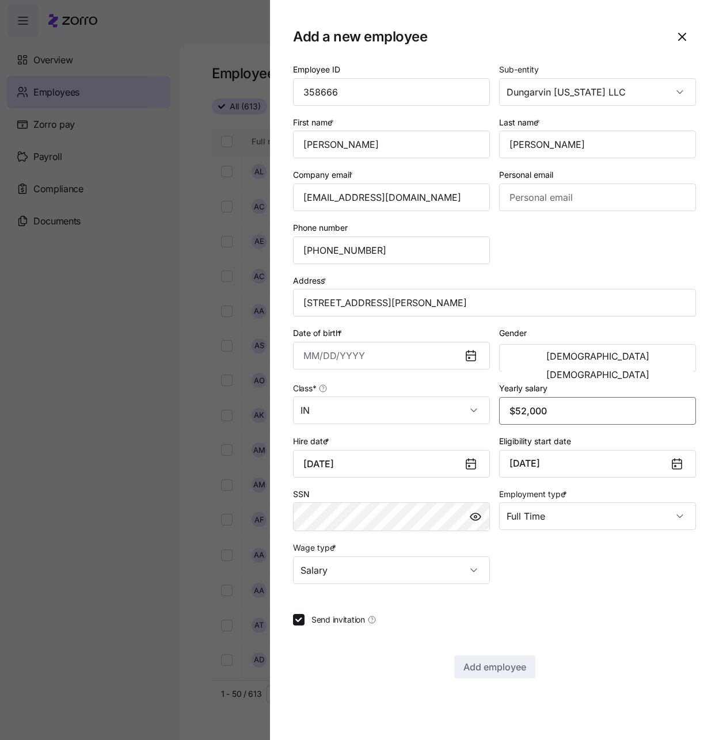
type input "$52,000"
click at [339, 356] on input "Date of birth *" at bounding box center [391, 356] width 197 height 28
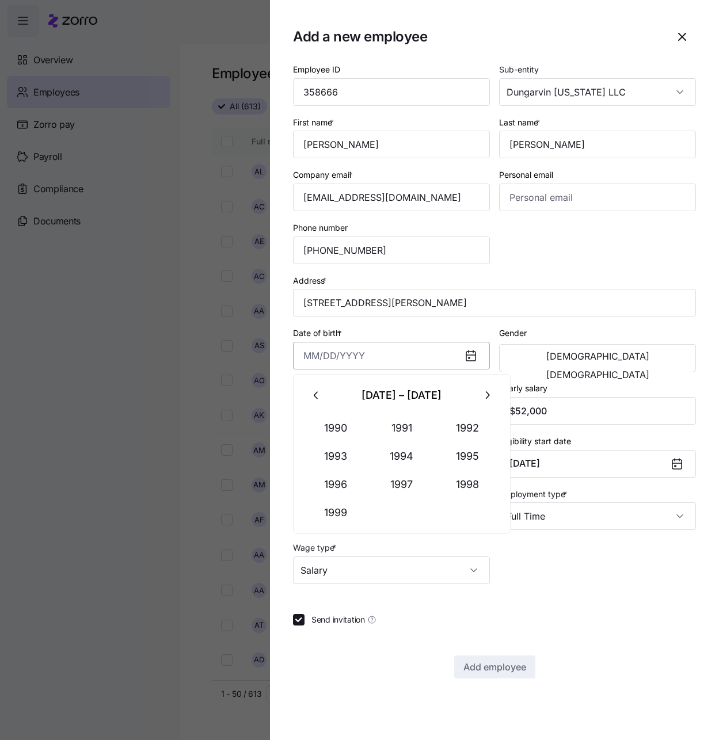
paste input "[DATE]"
type input "[DATE]"
click at [649, 370] on span "[DEMOGRAPHIC_DATA]" at bounding box center [597, 374] width 103 height 9
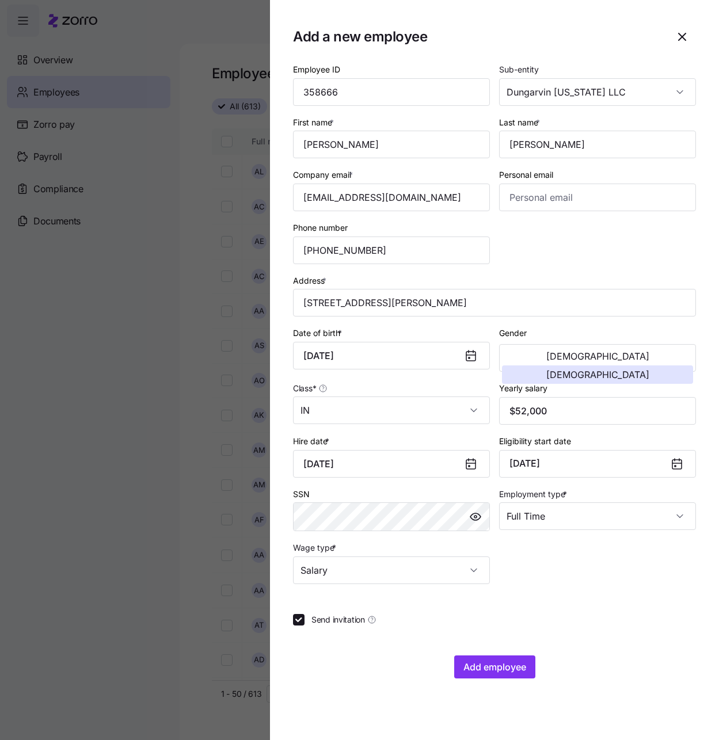
click at [567, 636] on div at bounding box center [494, 641] width 403 height 12
click at [497, 658] on button "Add employee" at bounding box center [494, 666] width 81 height 23
